Goal: Task Accomplishment & Management: Complete application form

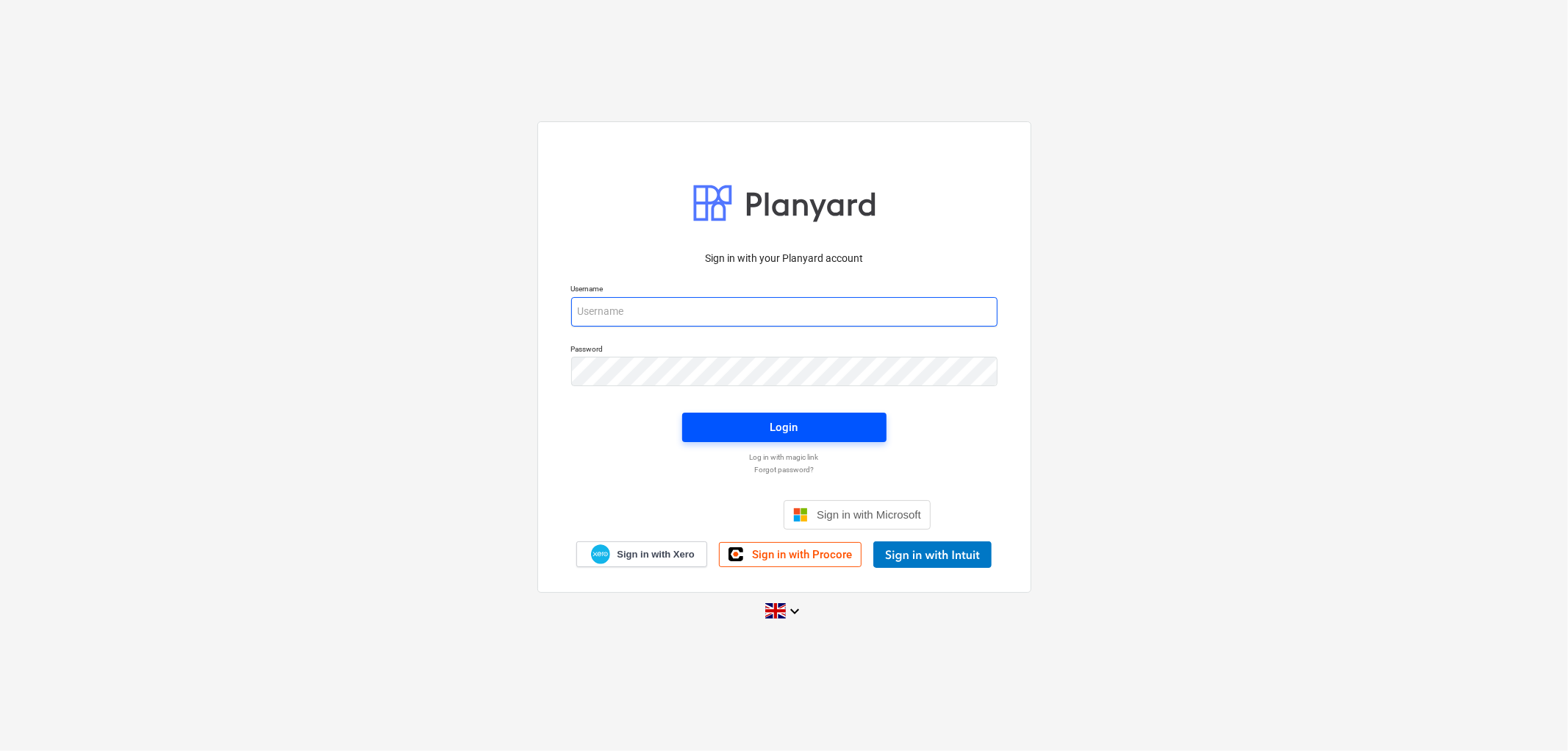
type input "[PERSON_NAME][EMAIL_ADDRESS][DOMAIN_NAME]"
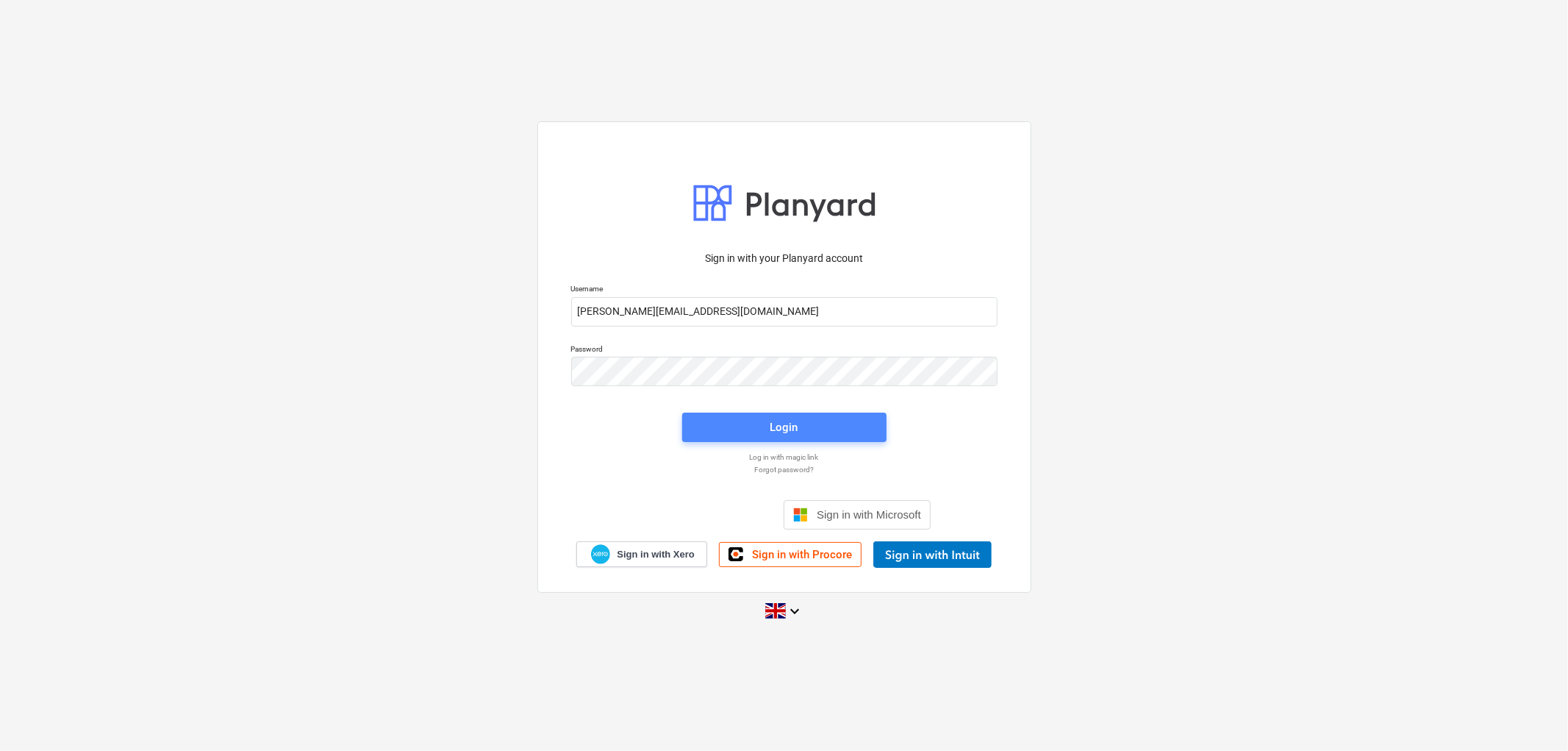
click at [752, 421] on span "Login" at bounding box center [784, 427] width 169 height 19
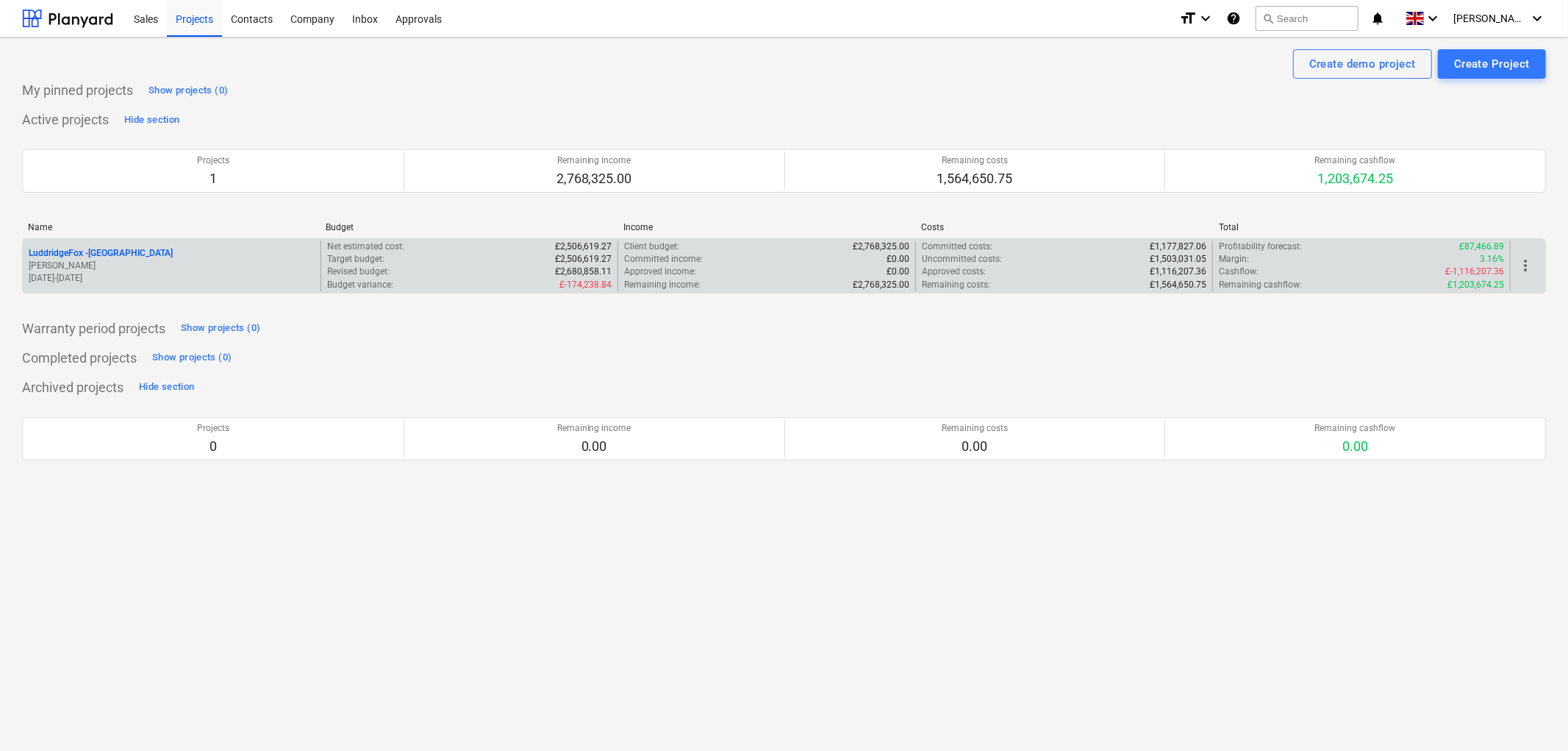
click at [136, 256] on p "LuddridgeFox - [GEOGRAPHIC_DATA]" at bounding box center [101, 253] width 144 height 13
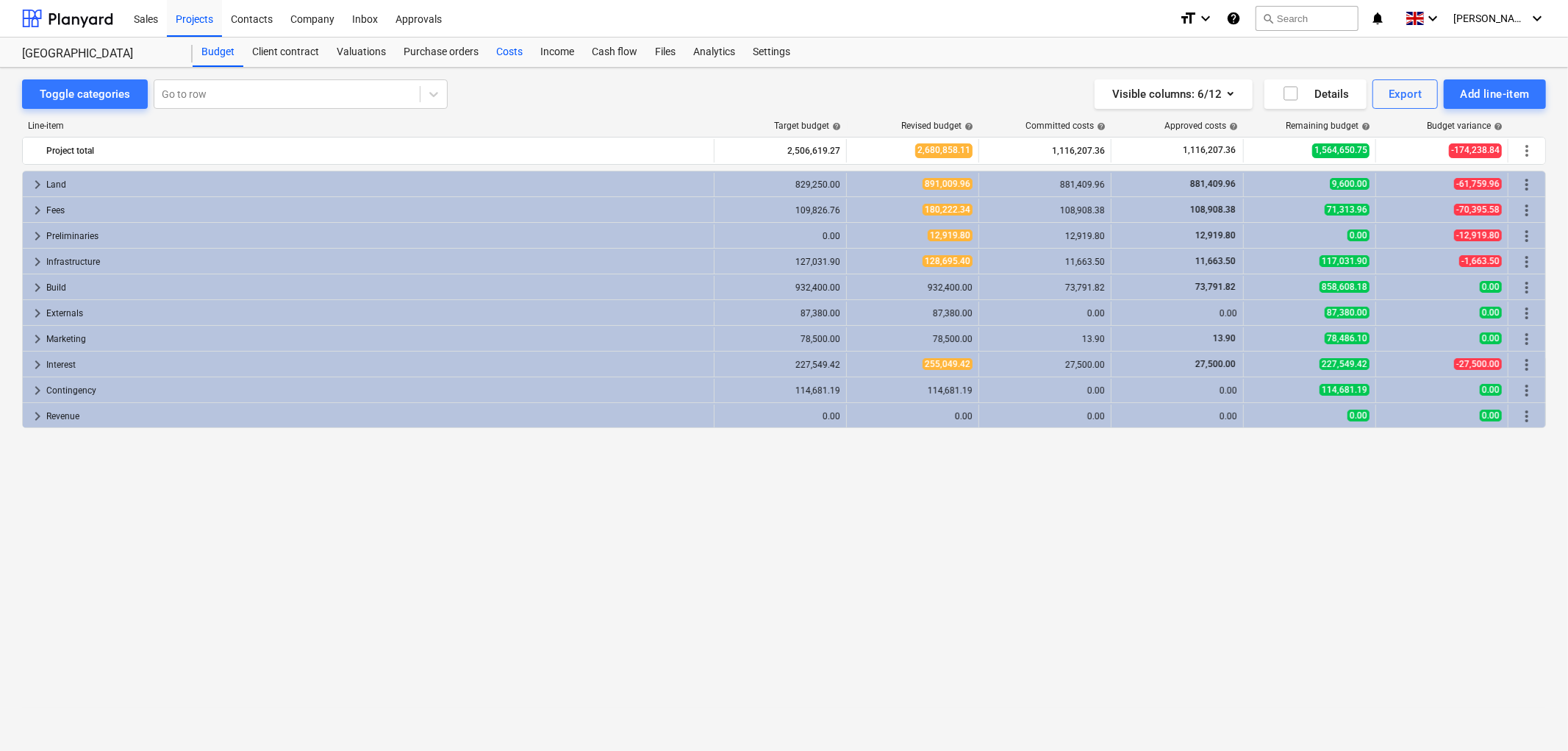
click at [492, 48] on div "Costs" at bounding box center [509, 52] width 44 height 30
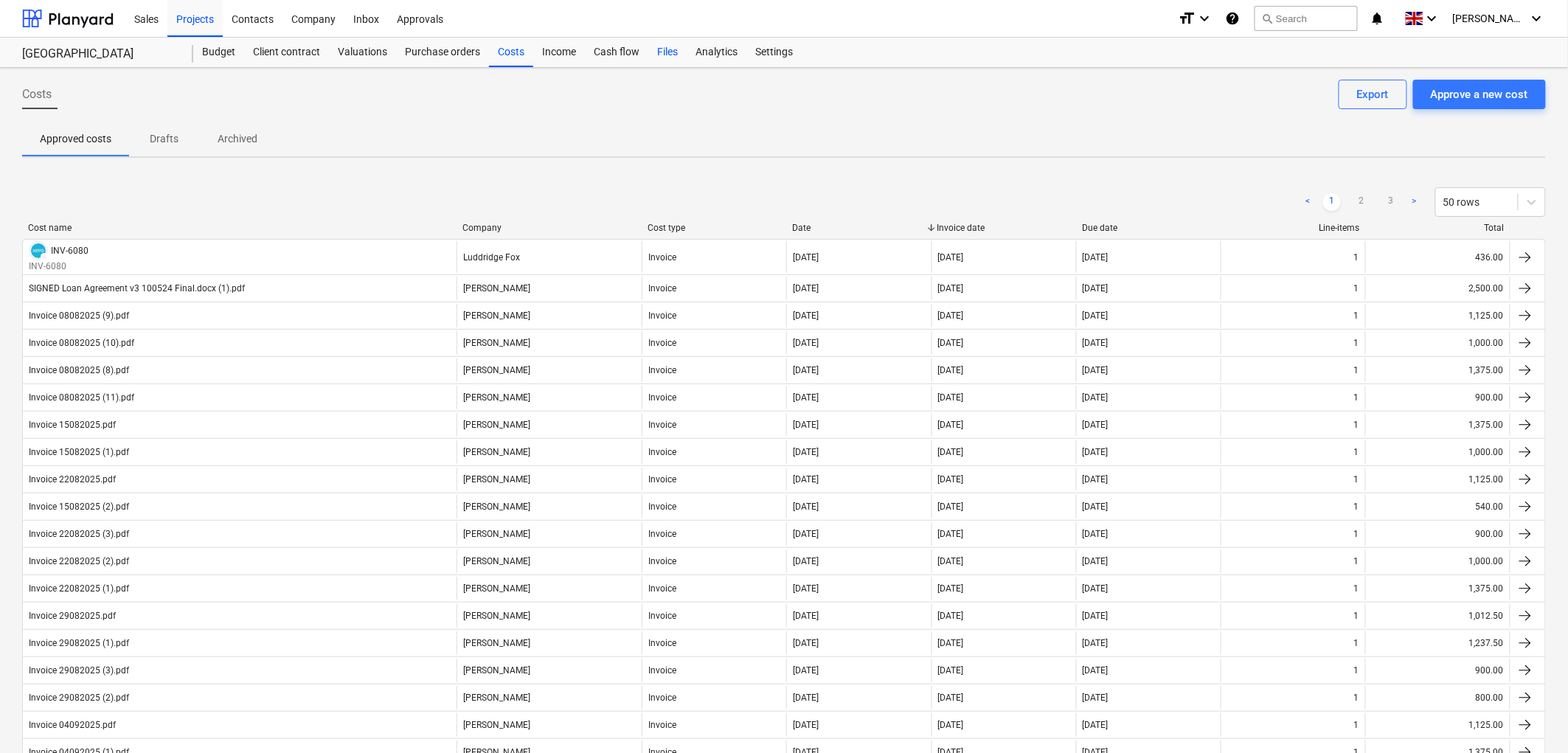
click at [680, 53] on div "Files" at bounding box center [667, 52] width 38 height 30
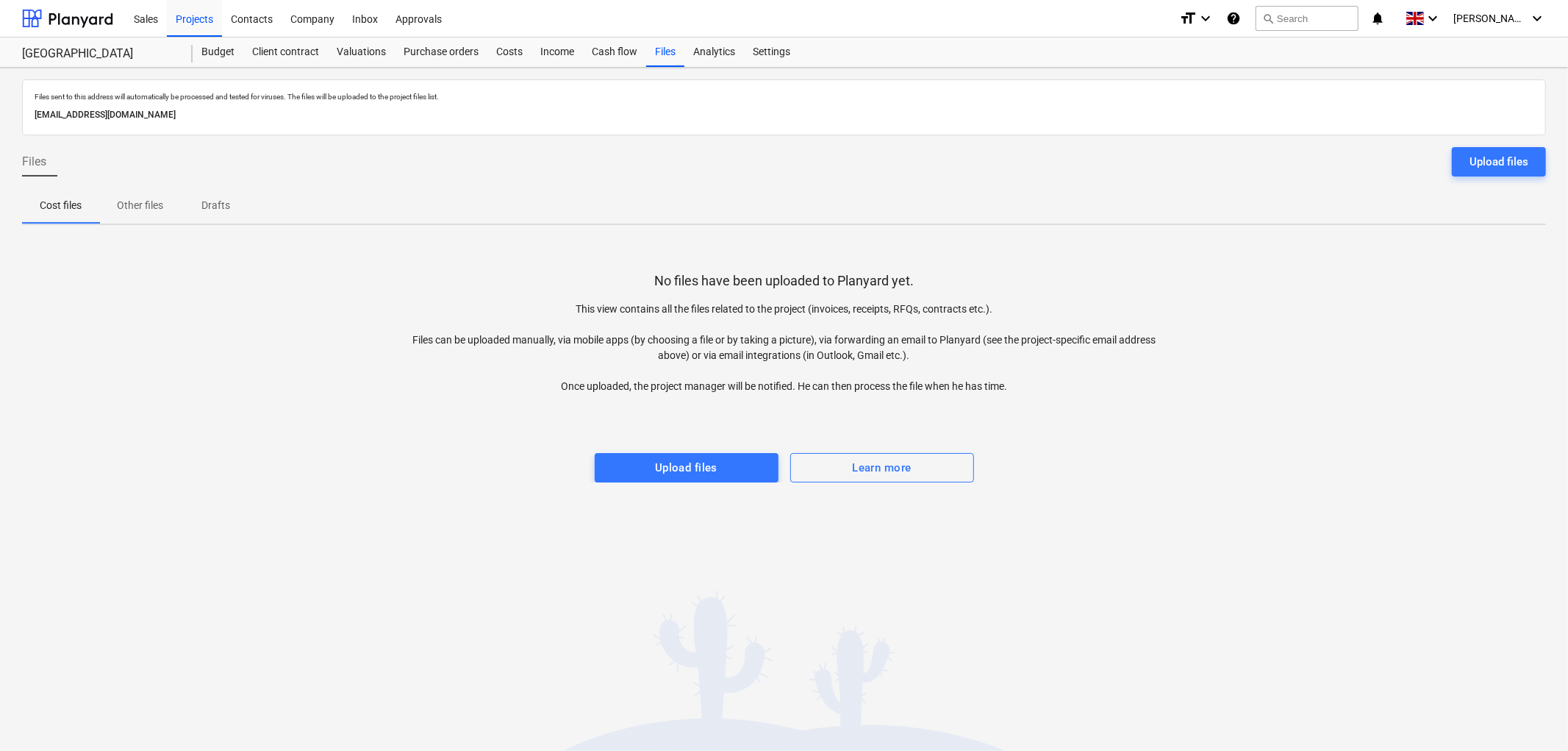
drag, startPoint x: 1484, startPoint y: 170, endPoint x: 853, endPoint y: 138, distance: 631.8
click at [1482, 167] on div "Upload files" at bounding box center [1498, 161] width 59 height 19
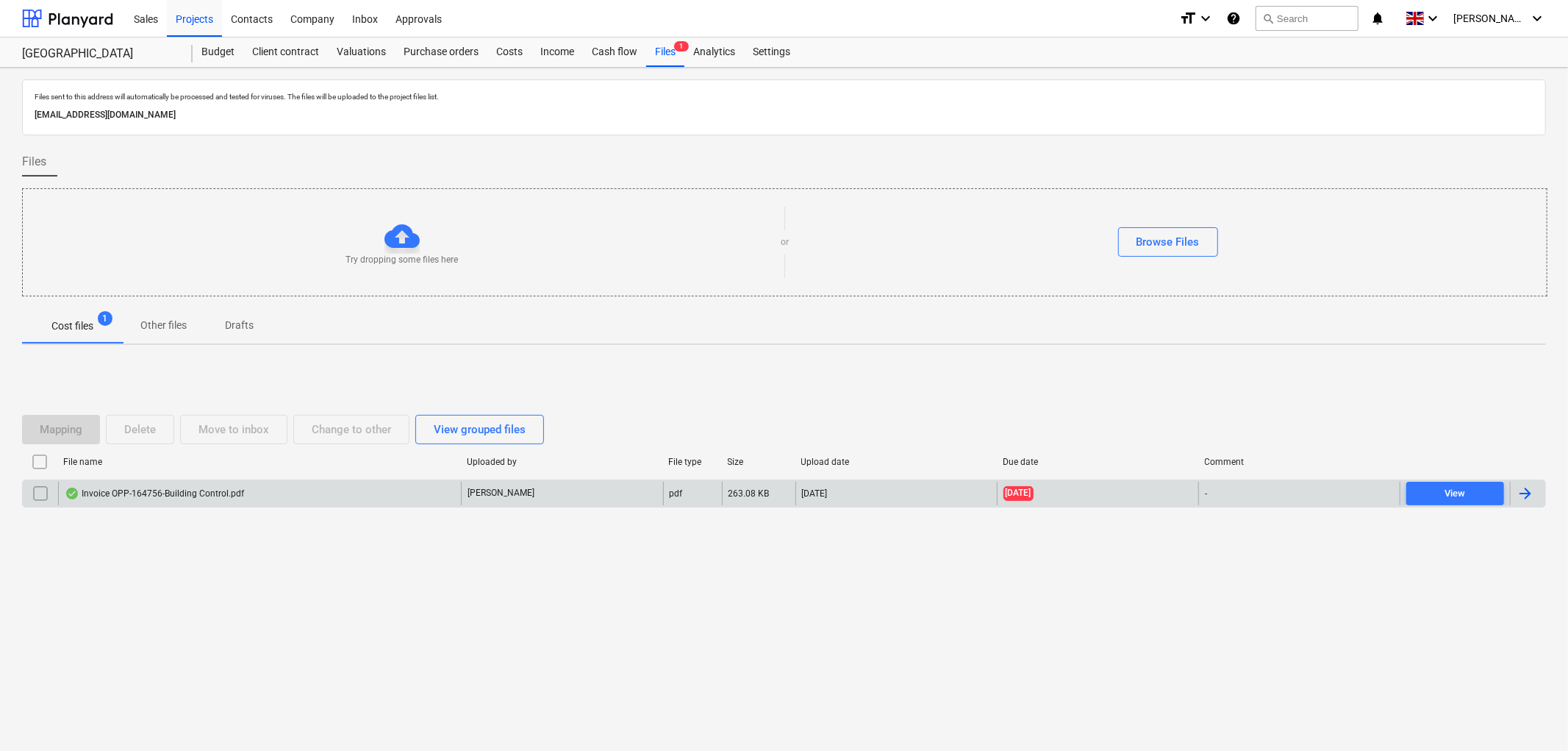
click at [182, 493] on div "Invoice OPP-164756-Building Control.pdf" at bounding box center [154, 493] width 179 height 12
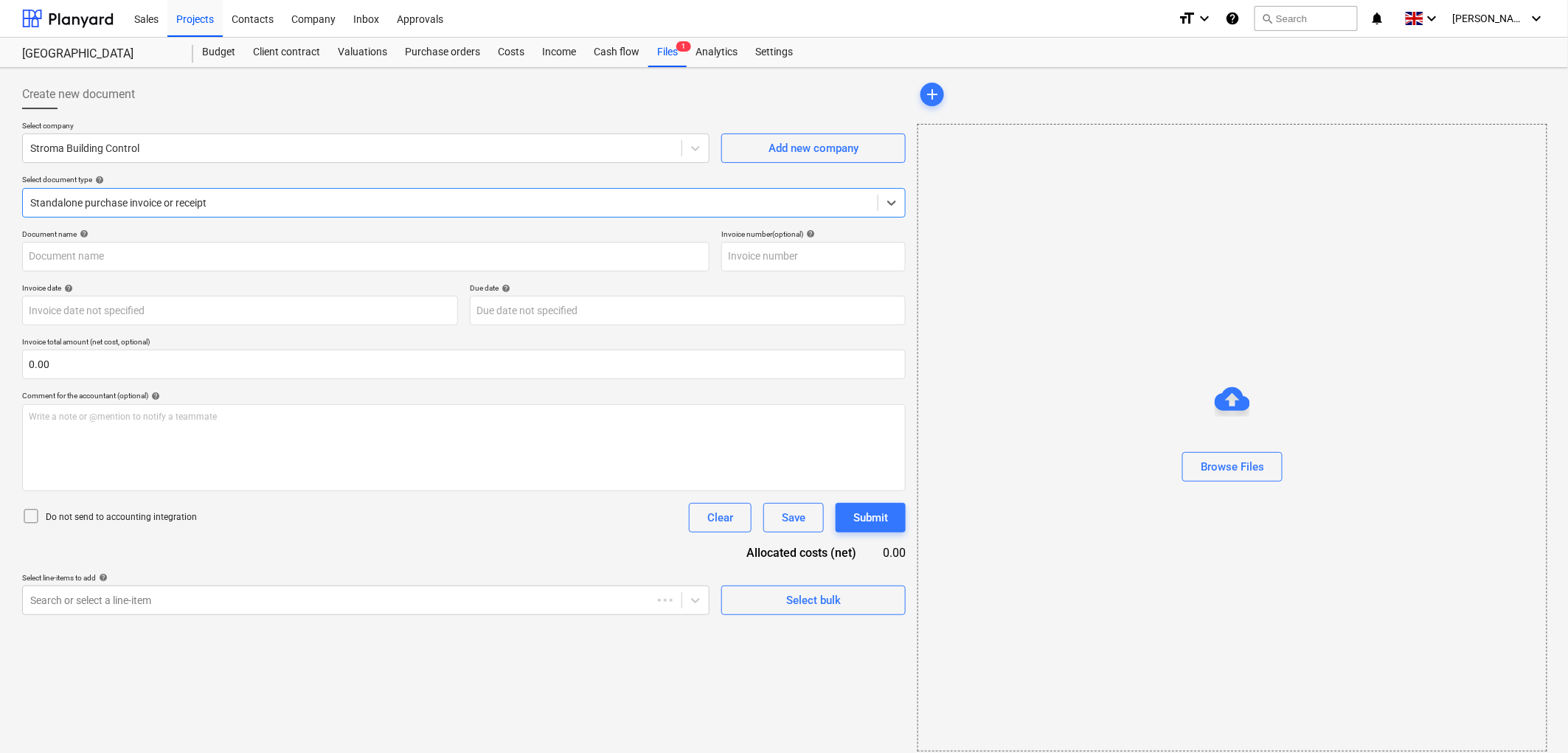
type input "OPP-164756-Building"
type input "[DATE]"
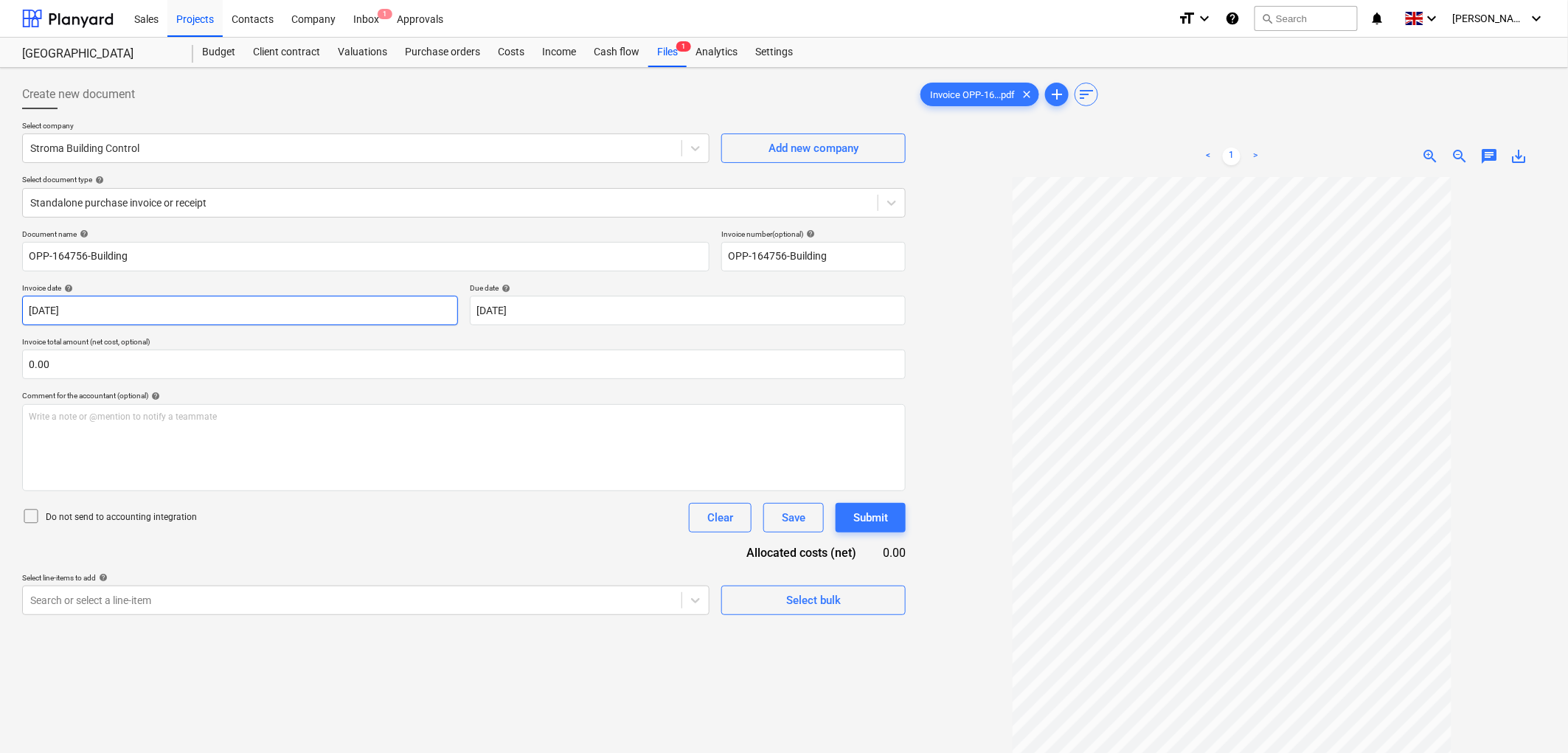
click at [219, 305] on body "Sales Projects Contacts Company Inbox 1 Approvals format_size keyboard_arrow_do…" at bounding box center [784, 376] width 1568 height 753
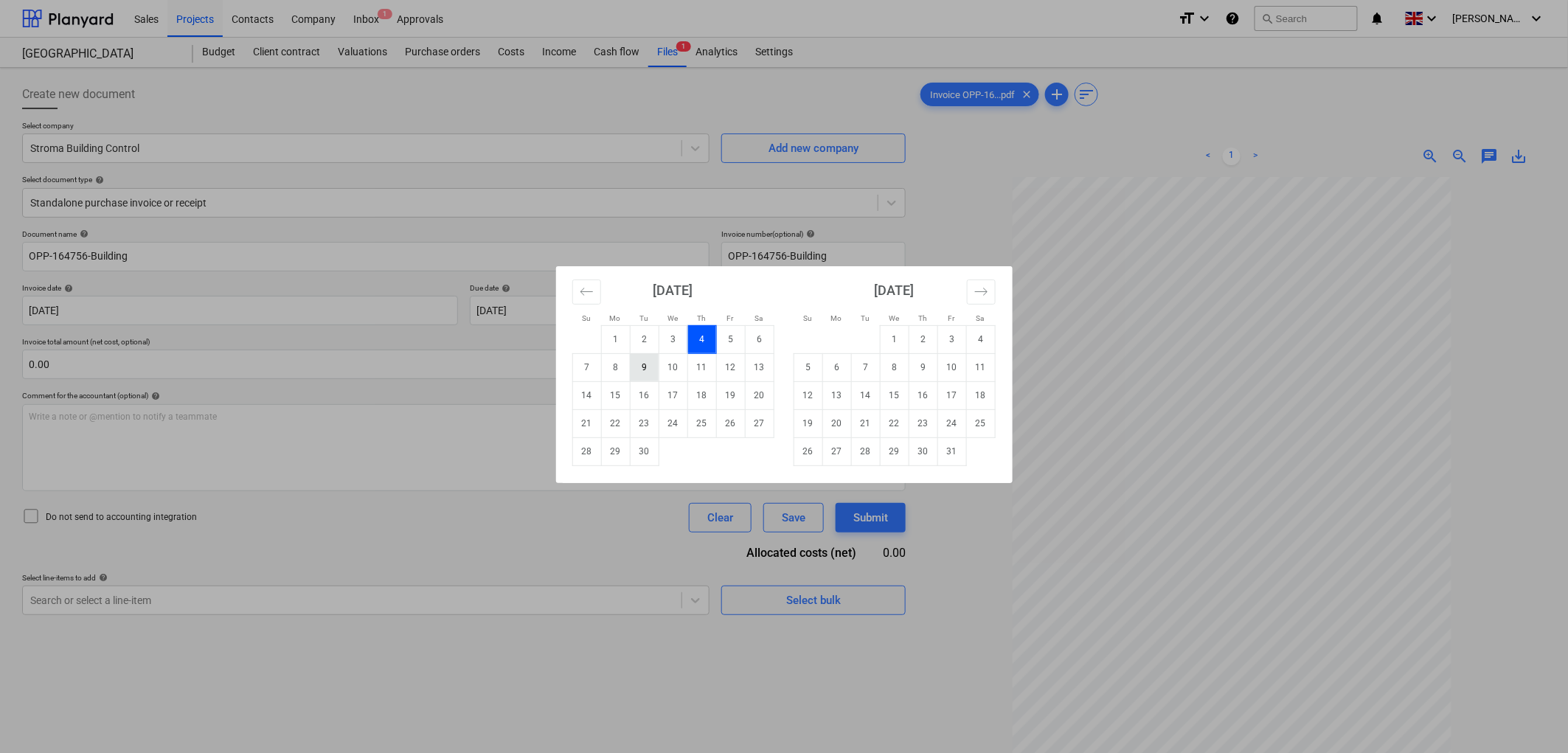
click at [644, 363] on td "9" at bounding box center [644, 367] width 29 height 28
type input "[DATE]"
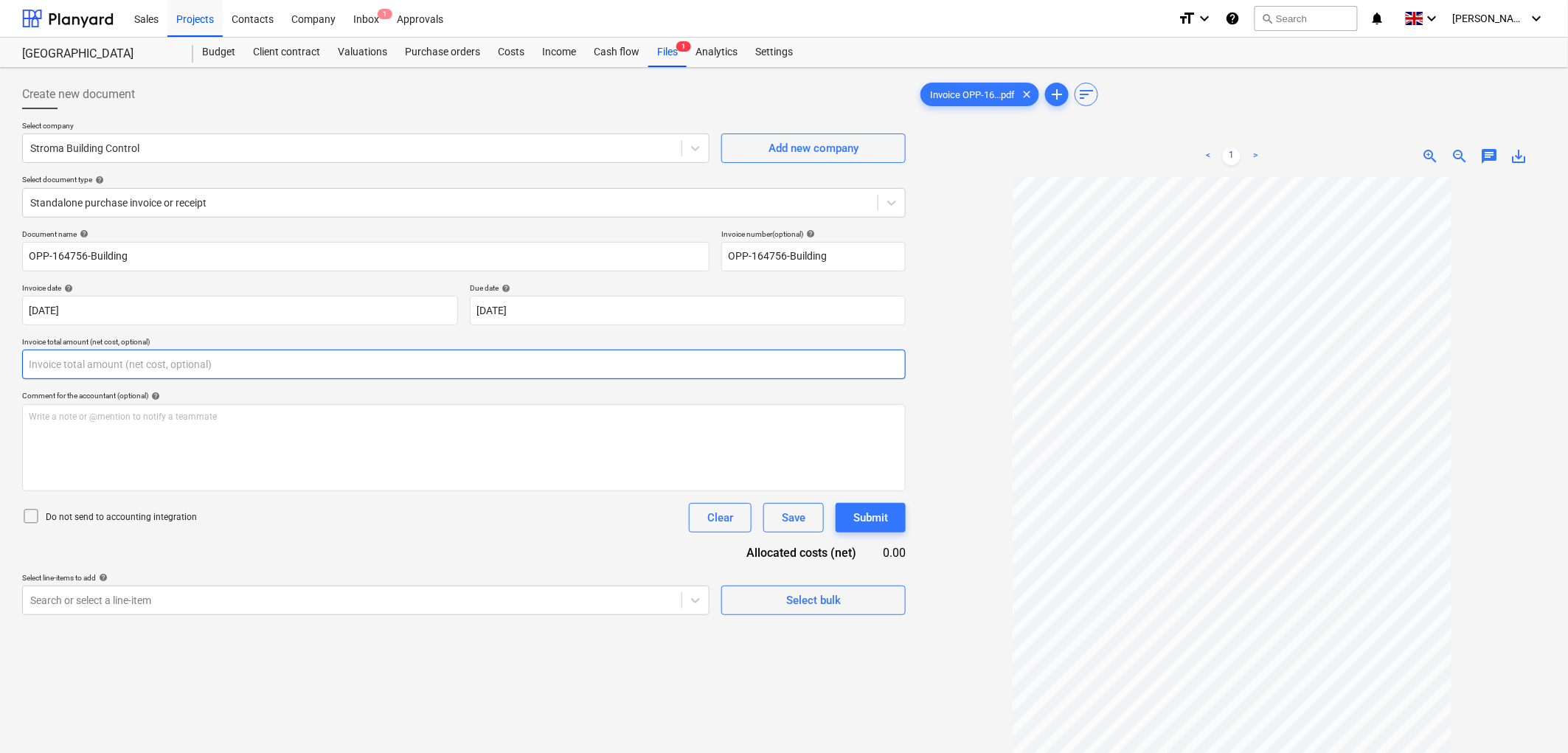
click at [184, 351] on input "text" at bounding box center [463, 364] width 883 height 30
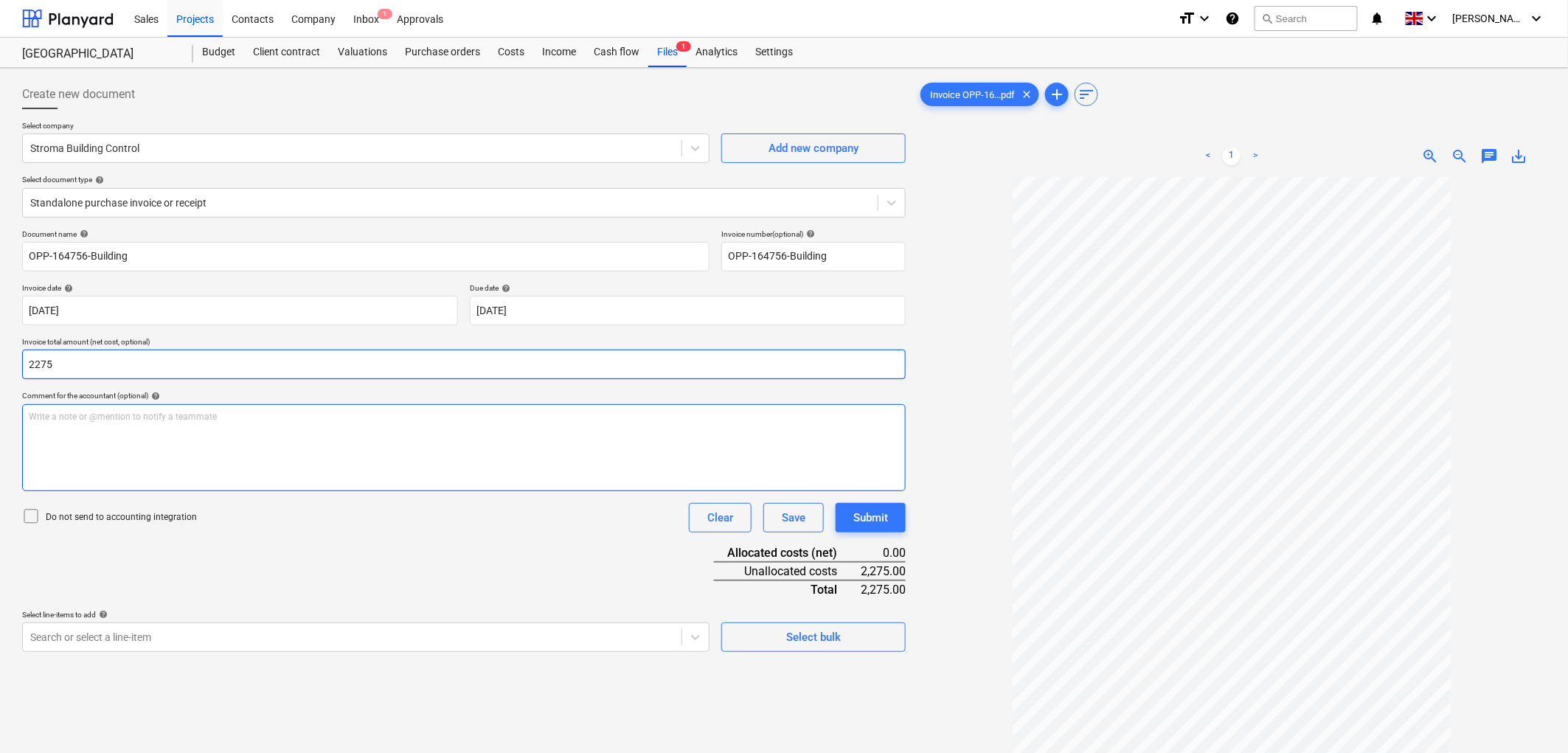
type input "2,275.00"
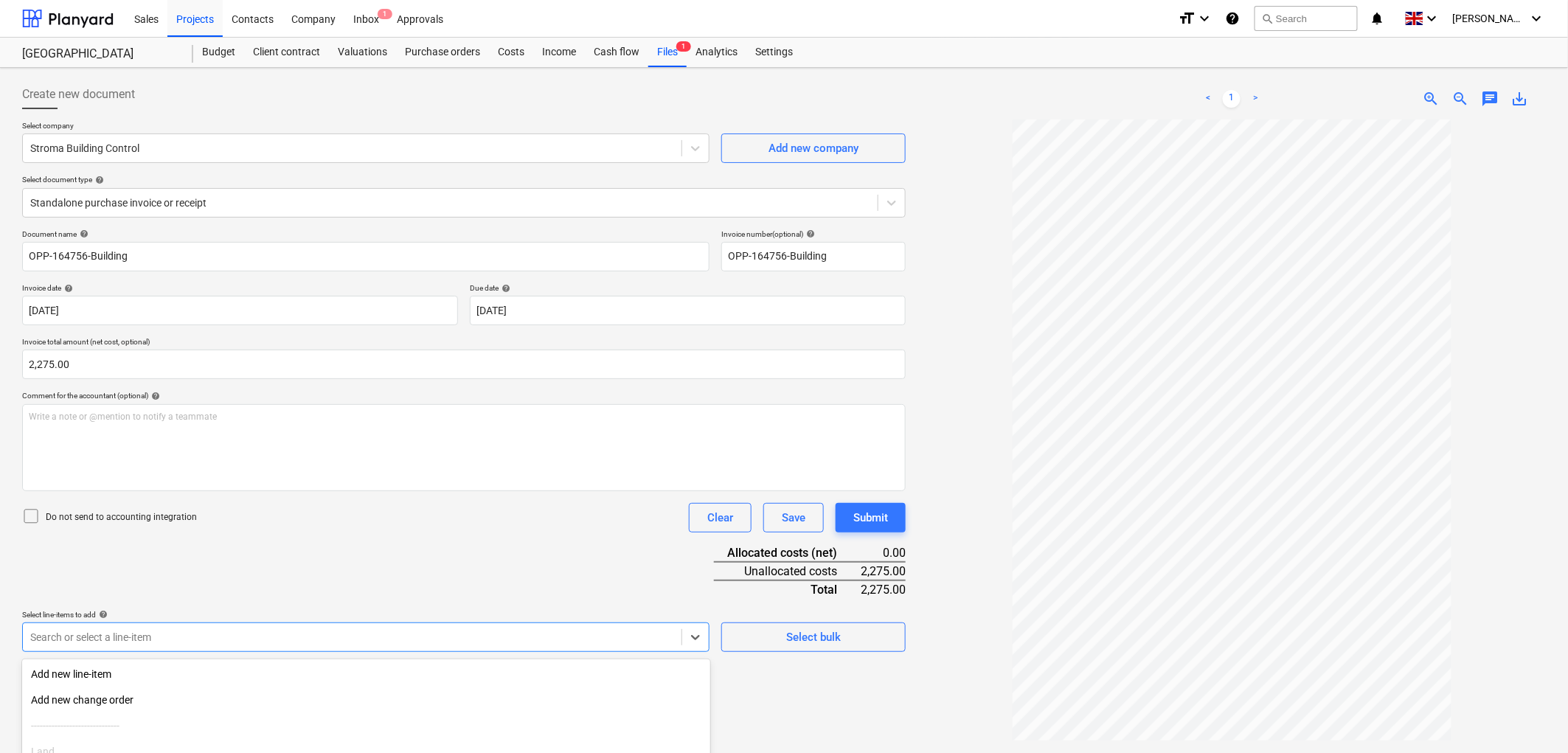
click at [123, 636] on body "Sales Projects Contacts Company Inbox 1 Approvals format_size keyboard_arrow_do…" at bounding box center [784, 376] width 1568 height 753
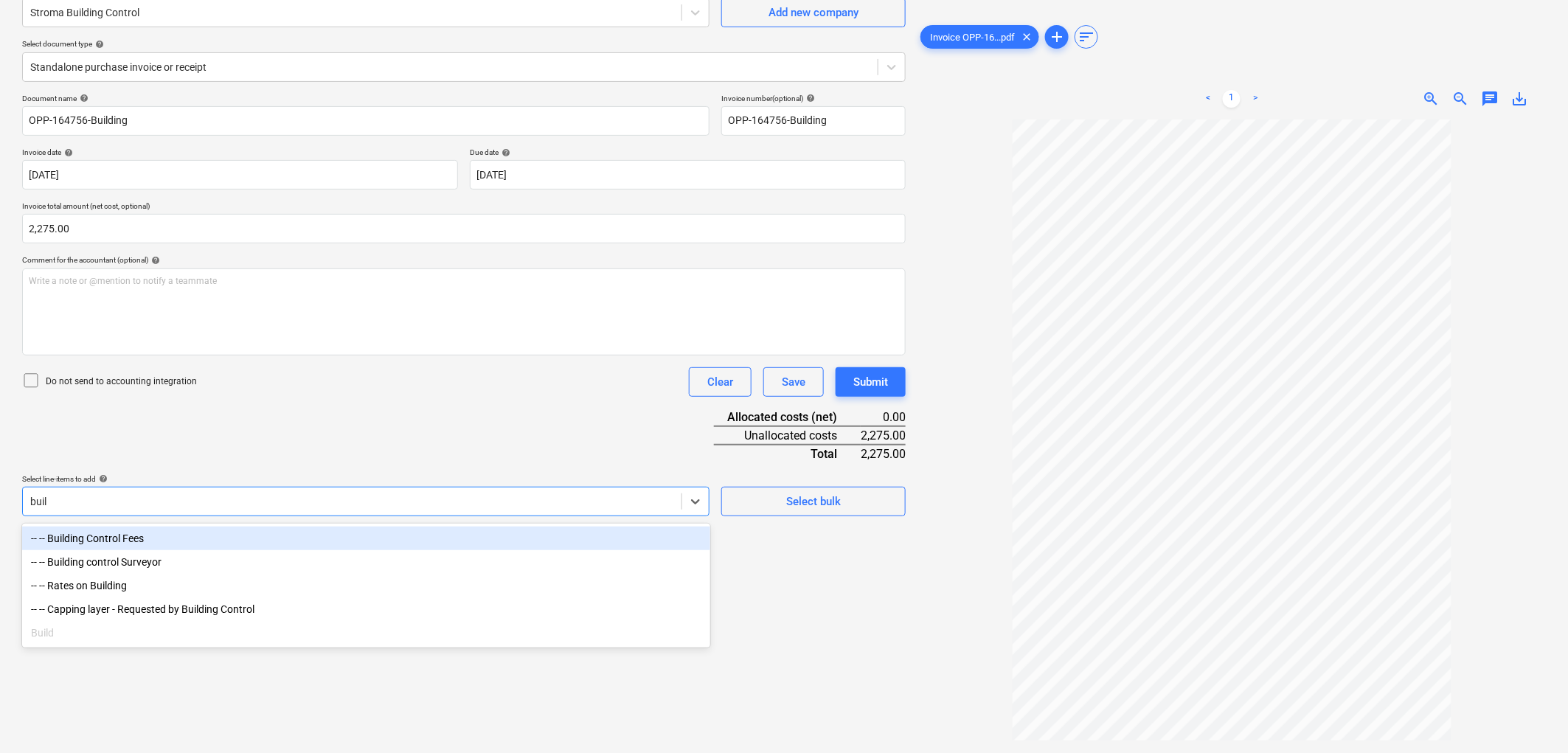
type input "build"
click at [147, 539] on div "-- -- Building Control Fees" at bounding box center [366, 538] width 688 height 23
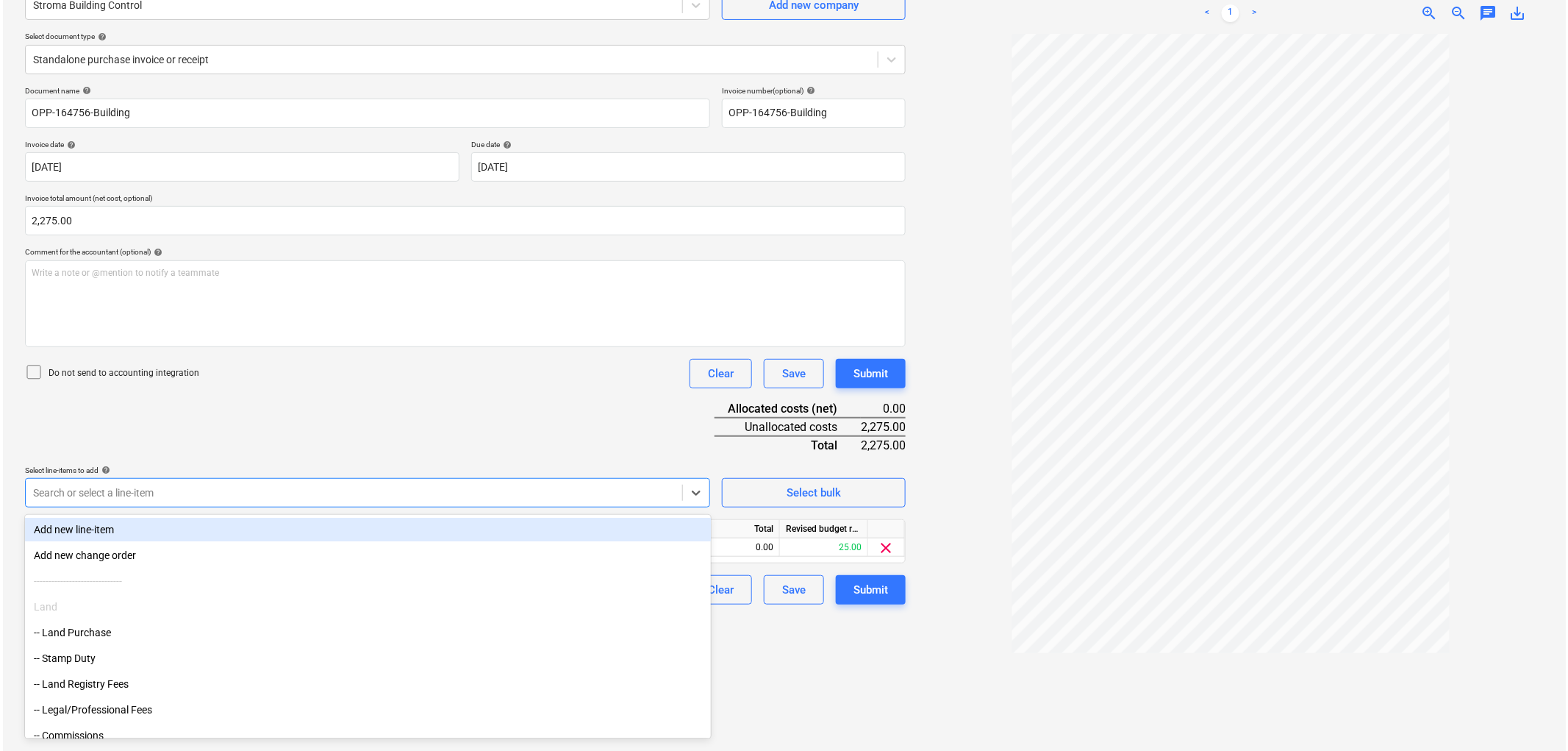
scroll to position [147, 0]
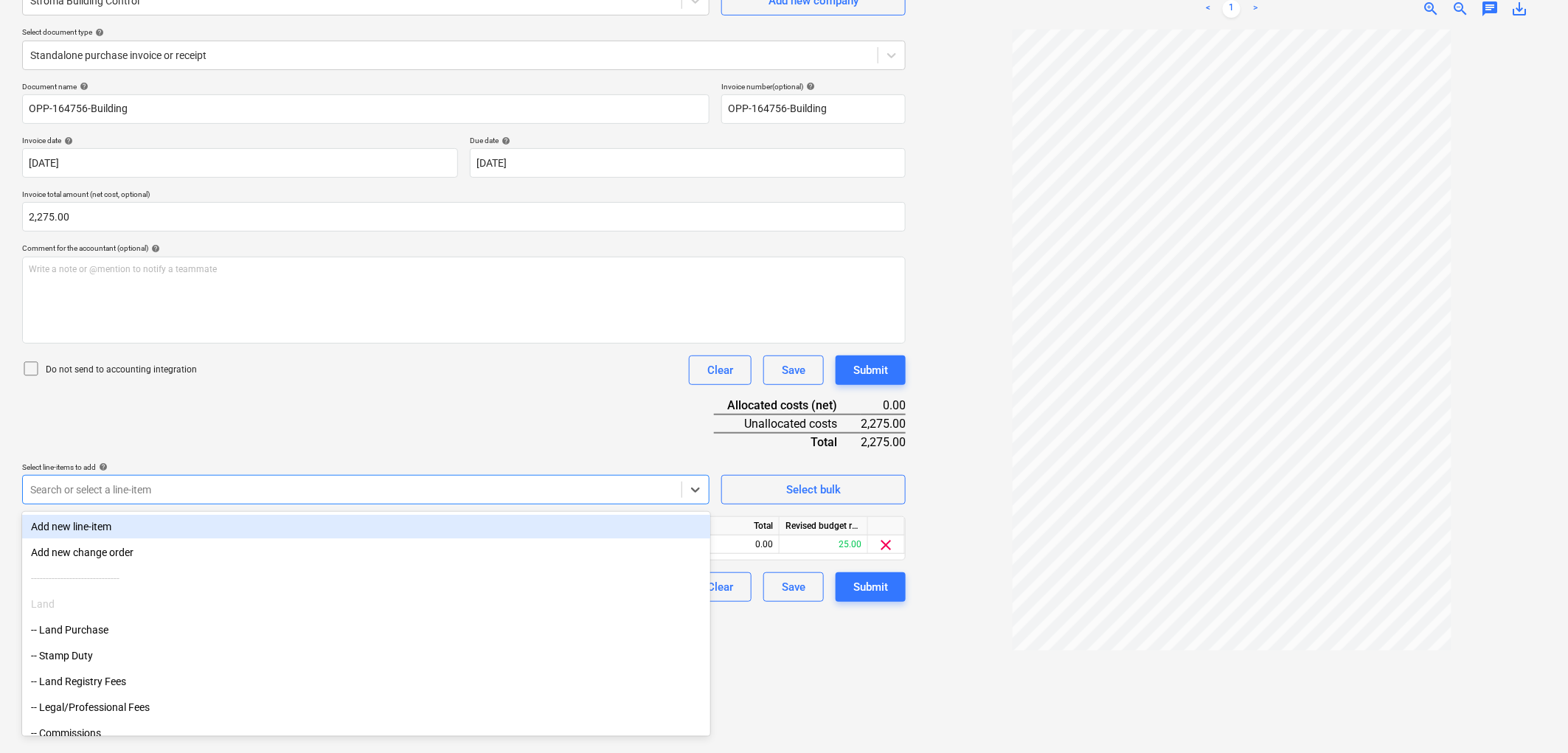
click at [548, 362] on div "Do not send to accounting integration Clear Save Submit" at bounding box center [463, 370] width 883 height 30
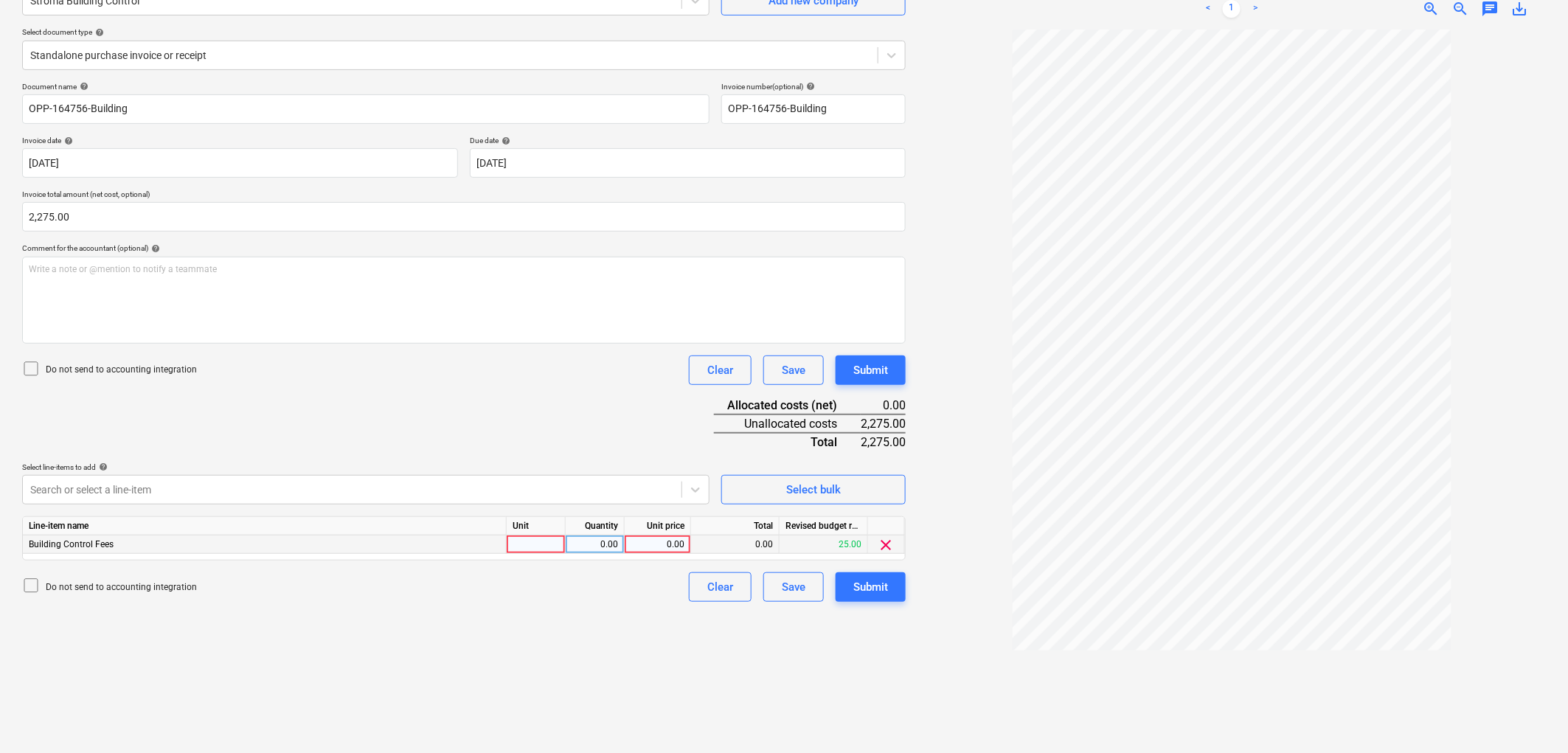
click at [546, 545] on div at bounding box center [536, 544] width 59 height 18
click at [107, 546] on span "Building Control Fees" at bounding box center [71, 544] width 85 height 10
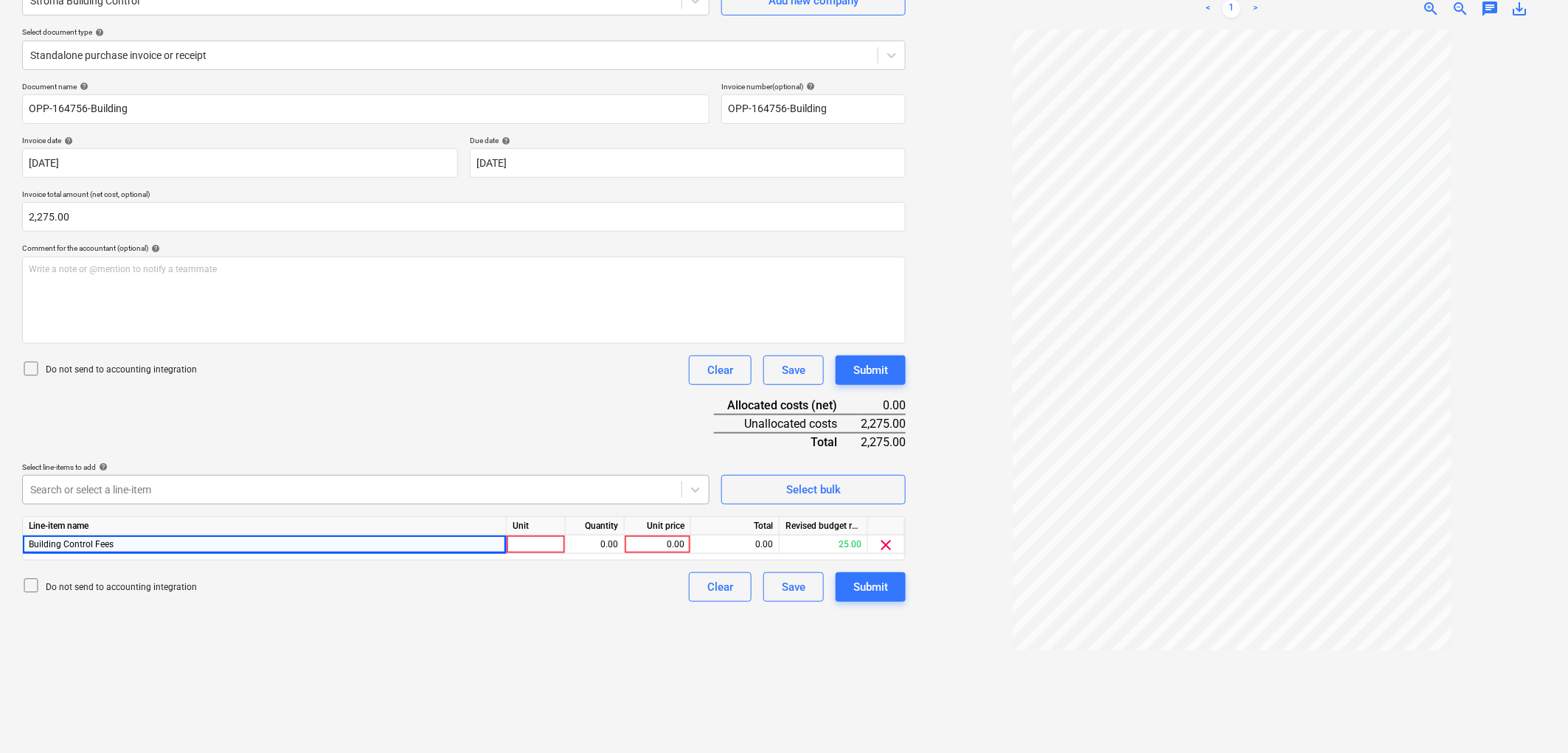
click at [136, 496] on div at bounding box center [351, 489] width 644 height 14
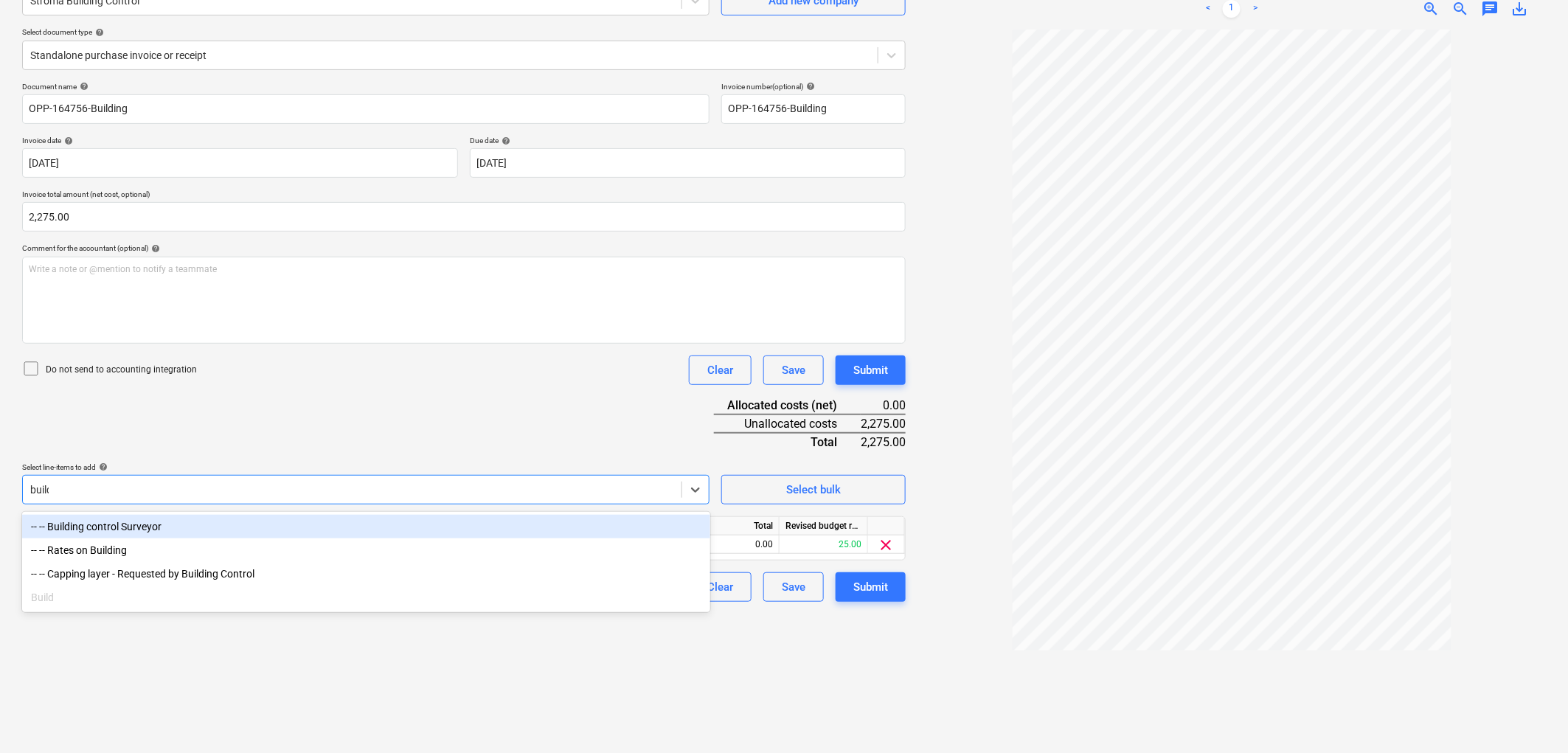
type input "buildin"
click at [151, 527] on div "-- -- Building control Surveyor" at bounding box center [366, 526] width 688 height 23
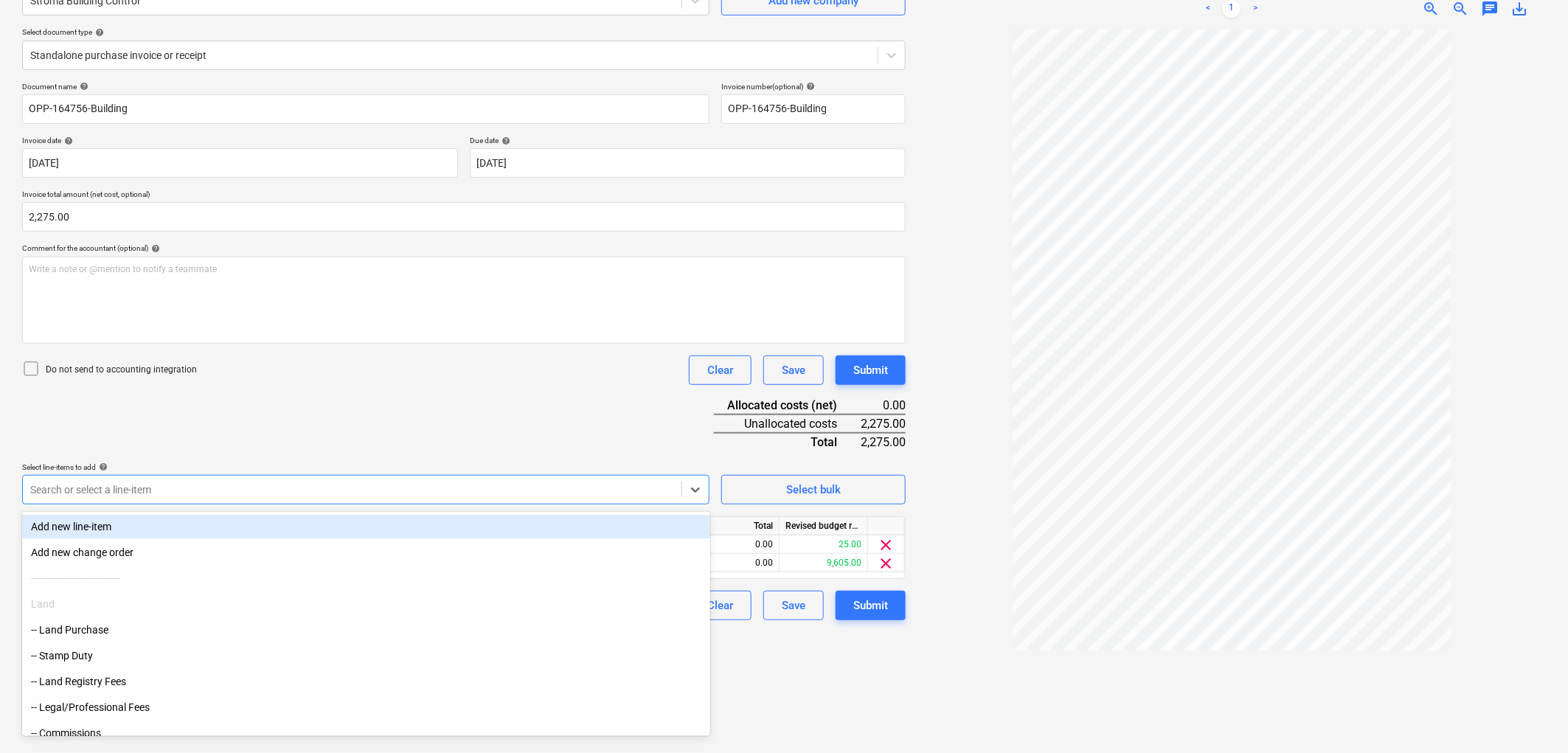
click at [415, 382] on div "Do not send to accounting integration Clear Save Submit" at bounding box center [463, 370] width 883 height 30
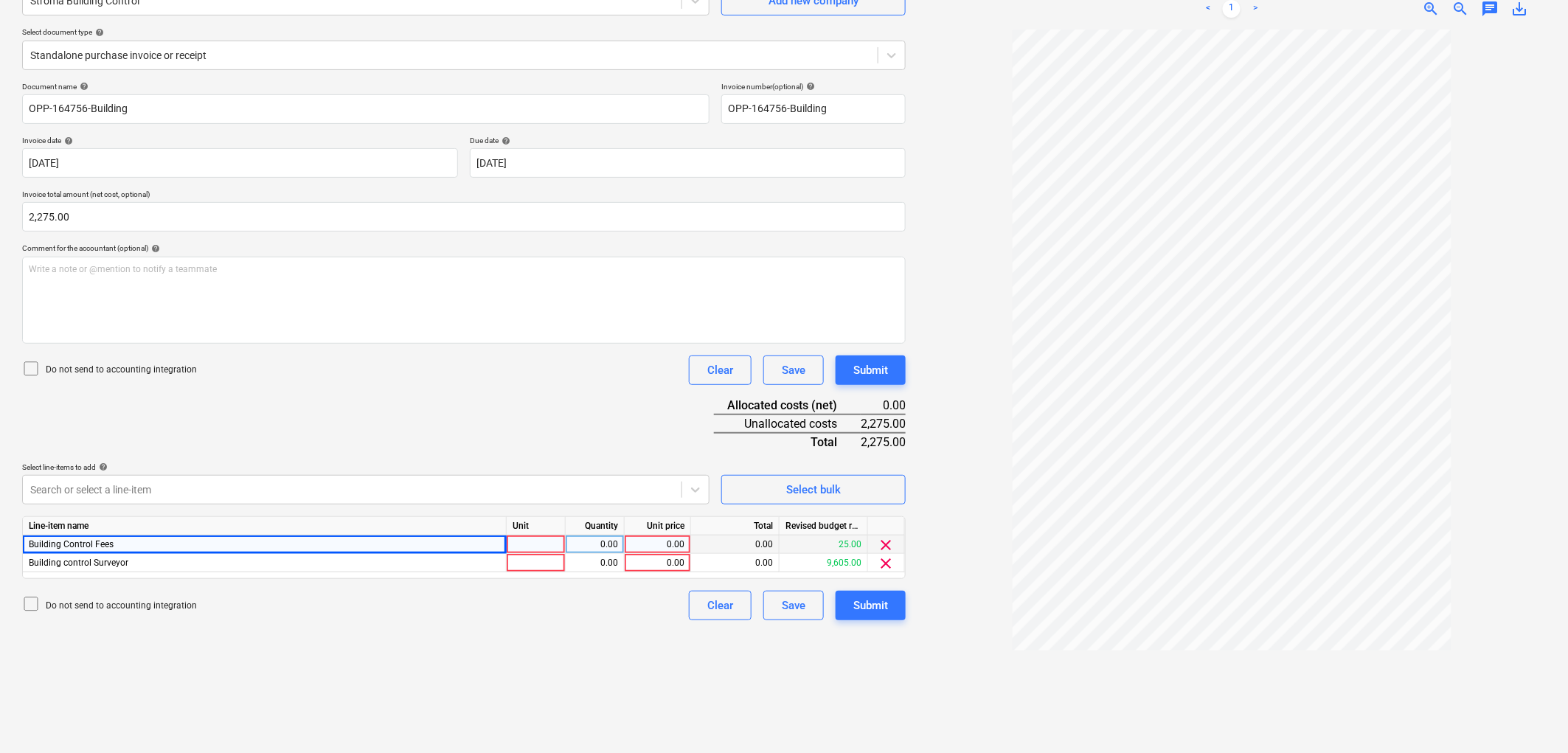
click at [888, 544] on span "clear" at bounding box center [887, 545] width 18 height 18
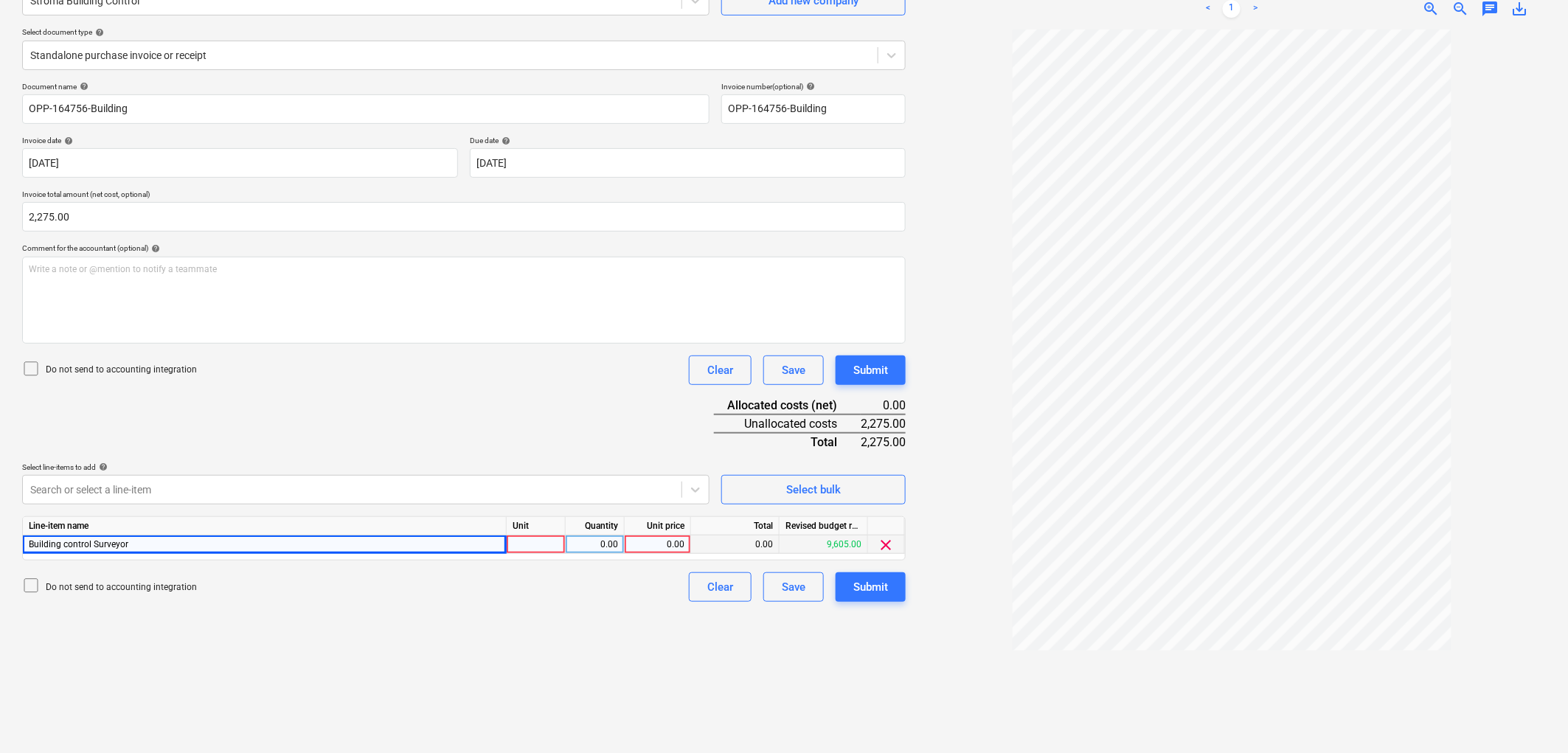
click at [544, 544] on div at bounding box center [536, 544] width 59 height 18
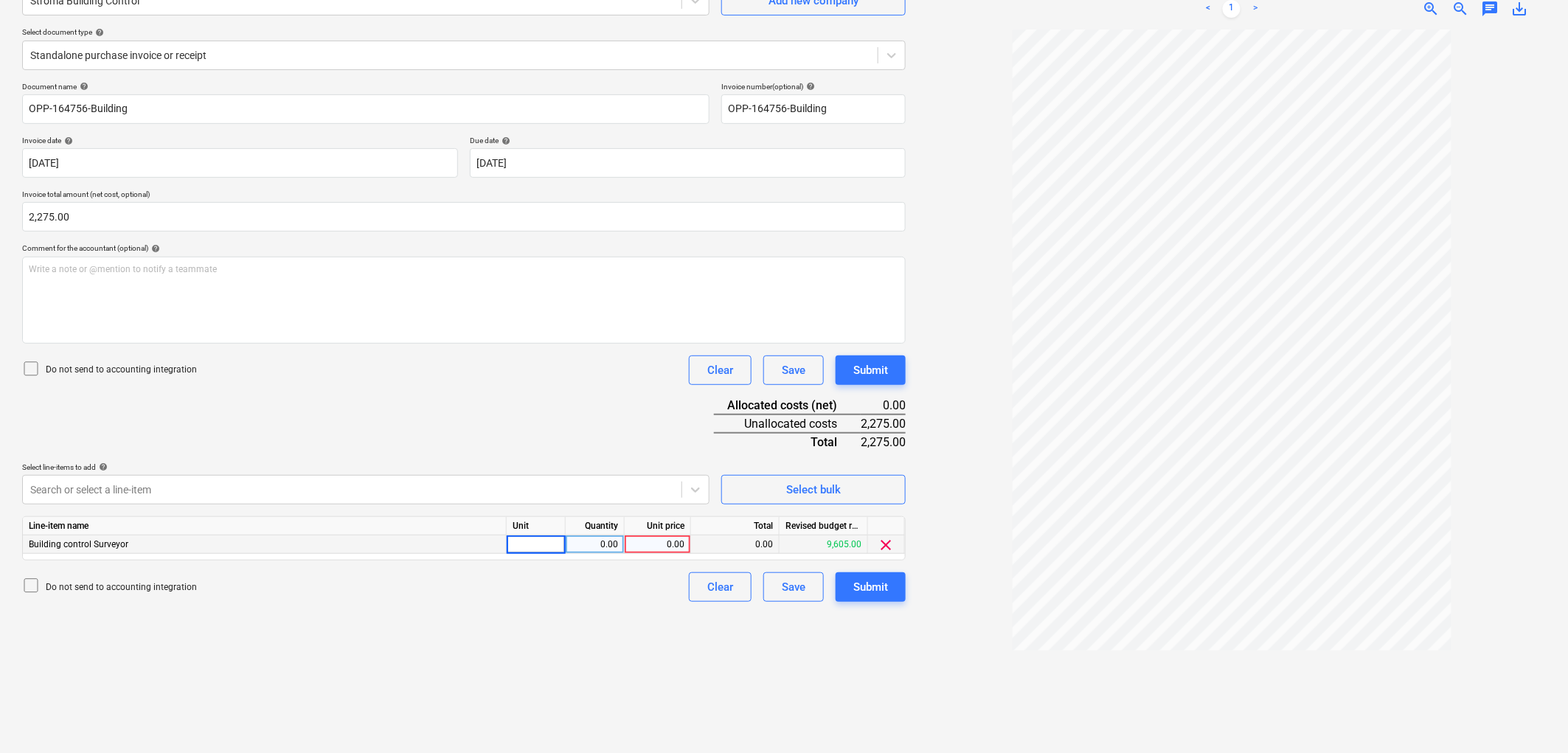
type input "1"
type input "2275"
click at [863, 584] on div "Submit" at bounding box center [871, 586] width 34 height 19
